Goal: Go to known website: Go to known website

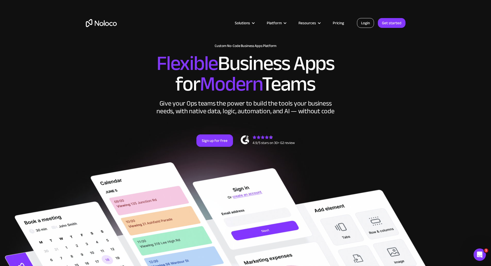
click at [372, 21] on link "Login" at bounding box center [365, 23] width 17 height 10
click at [187, 51] on section "New: Connect Noloco to Stripe Custom No-Code Business Apps Platform Flexible Bu…" at bounding box center [245, 220] width 491 height 441
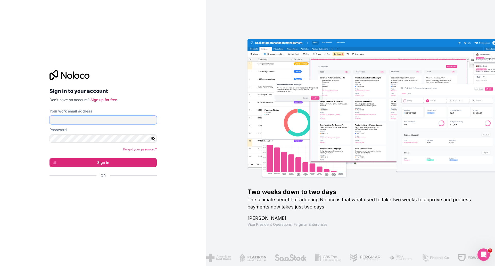
type input "[EMAIL_ADDRESS][DOMAIN_NAME]"
click at [133, 164] on button "Sign in" at bounding box center [102, 162] width 107 height 9
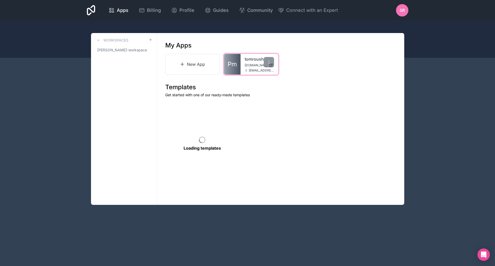
click at [268, 68] on div "tomroush [DOMAIN_NAME] [EMAIL_ADDRESS][DOMAIN_NAME]" at bounding box center [259, 64] width 38 height 21
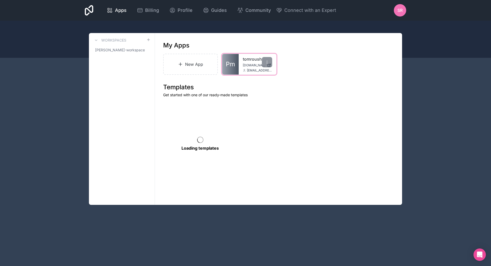
click at [243, 68] on div "tomroush [DOMAIN_NAME] [EMAIL_ADDRESS][DOMAIN_NAME]" at bounding box center [258, 64] width 38 height 21
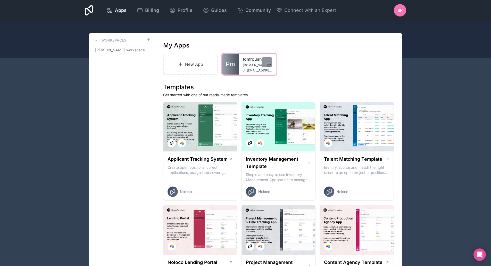
click at [234, 65] on span "Pm" at bounding box center [230, 64] width 9 height 8
